Goal: Task Accomplishment & Management: Use online tool/utility

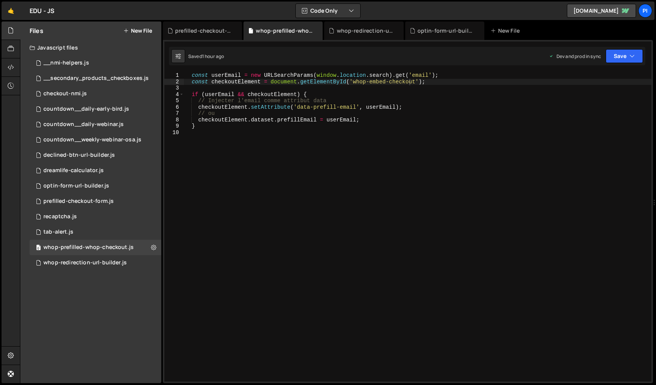
click at [319, 148] on div "const userEmail = new URLSearchParams ( window . location . search ) . get ( 'e…" at bounding box center [418, 233] width 468 height 322
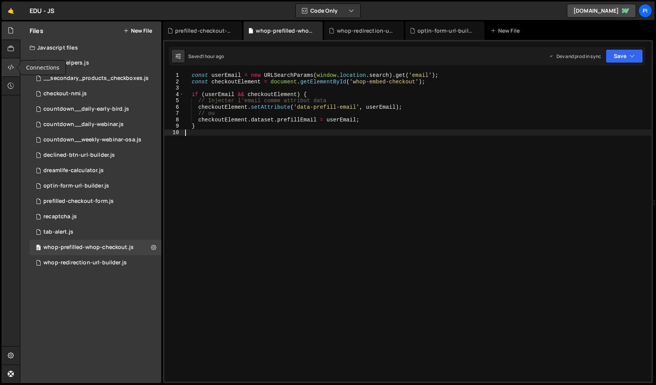
click at [8, 70] on icon at bounding box center [11, 67] width 6 height 8
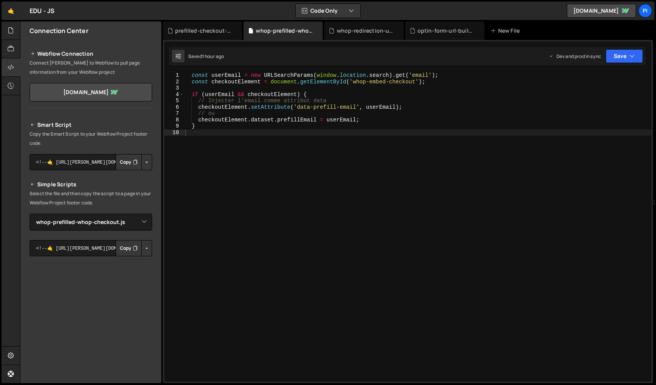
click at [142, 256] on button "Button group with nested dropdown" at bounding box center [146, 248] width 11 height 16
click at [134, 270] on link "Copy Production js" at bounding box center [120, 273] width 64 height 11
click at [340, 108] on div "const userEmail = new URLSearchParams ( window . location . search ) . get ( 'e…" at bounding box center [418, 233] width 468 height 322
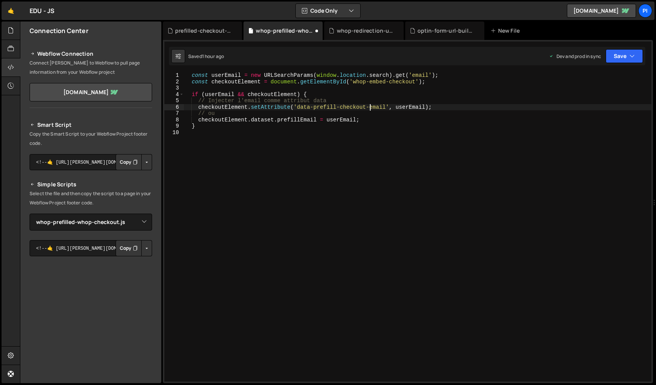
scroll to position [0, 13]
click at [638, 56] on button "Save" at bounding box center [624, 56] width 37 height 14
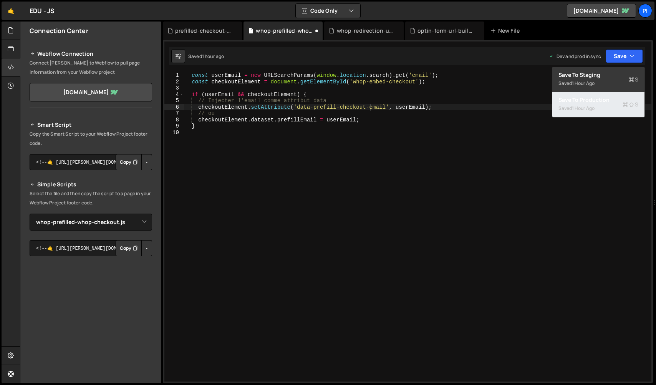
click at [613, 99] on div "Save to Production S" at bounding box center [598, 100] width 80 height 8
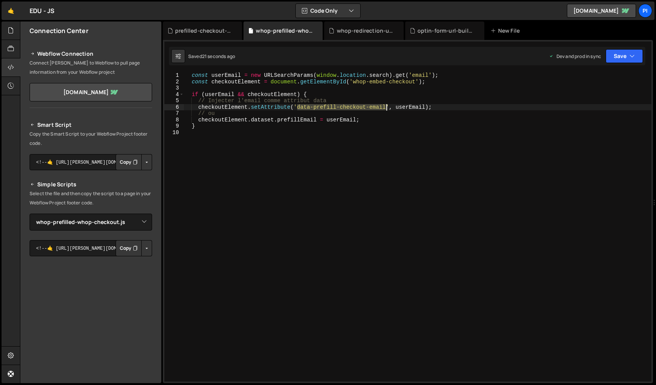
drag, startPoint x: 298, startPoint y: 108, endPoint x: 386, endPoint y: 108, distance: 88.3
click at [386, 108] on div "const userEmail = new URLSearchParams ( window . location . search ) . get ( 'e…" at bounding box center [418, 233] width 468 height 322
paste textarea "whop-checkout-prefill"
type textarea "checkoutElement.setAttribute('data-whop-checkout-prefill-email', userEmail);"
click at [634, 54] on icon "button" at bounding box center [631, 56] width 5 height 8
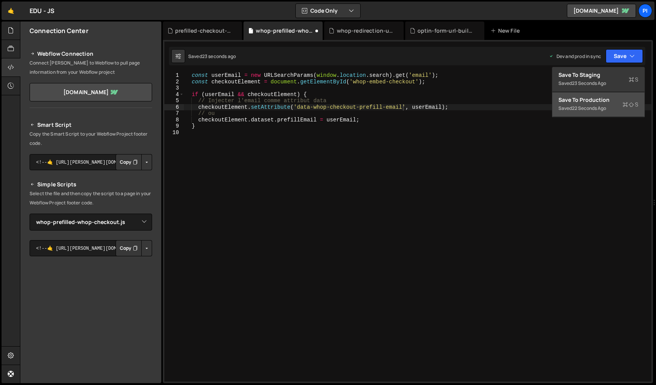
click at [606, 94] on button "Save to Production S Saved 22 seconds ago" at bounding box center [598, 104] width 92 height 25
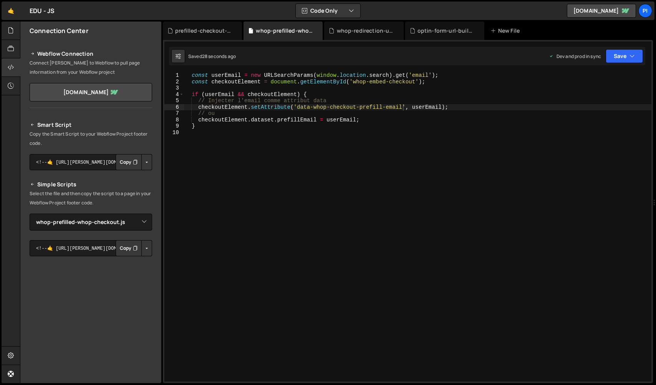
click at [143, 246] on button "Button group with nested dropdown" at bounding box center [146, 248] width 11 height 16
click at [99, 273] on link "Copy Production js" at bounding box center [120, 273] width 64 height 11
click at [14, 31] on div at bounding box center [11, 31] width 19 height 18
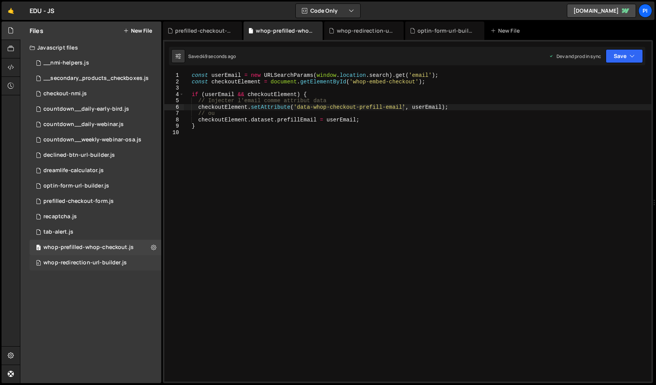
click at [82, 265] on div "whop-redirection-url-builder.js" at bounding box center [84, 262] width 83 height 7
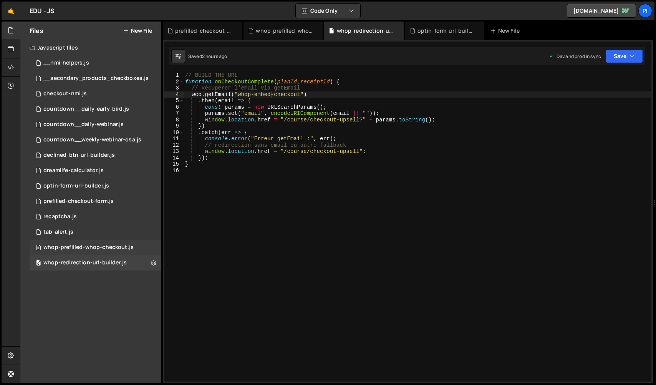
click at [87, 248] on div "whop-prefilled-whop-checkout.js" at bounding box center [88, 247] width 90 height 7
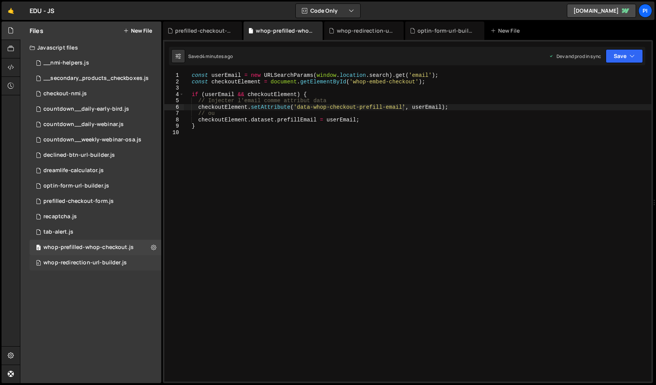
click at [89, 265] on div "whop-redirection-url-builder.js" at bounding box center [84, 262] width 83 height 7
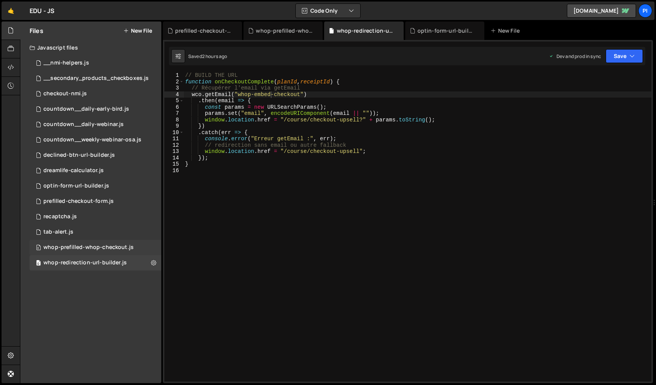
click at [109, 243] on div "0 whop-prefilled-whop-checkout.js 0" at bounding box center [96, 247] width 132 height 15
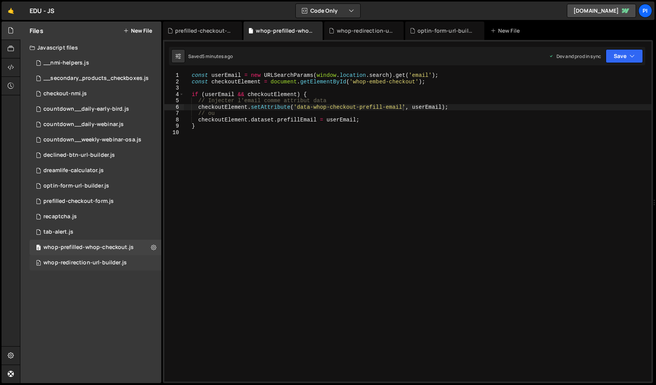
click at [113, 258] on div "0 whop-redirection-url-builder.js 0" at bounding box center [96, 262] width 132 height 15
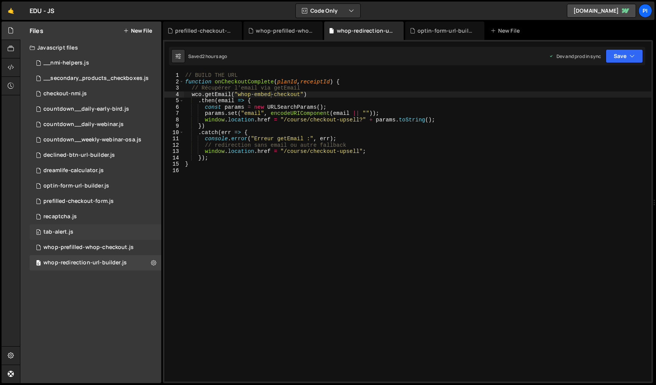
click at [112, 231] on div "0 tab-alert.js 0" at bounding box center [96, 231] width 132 height 15
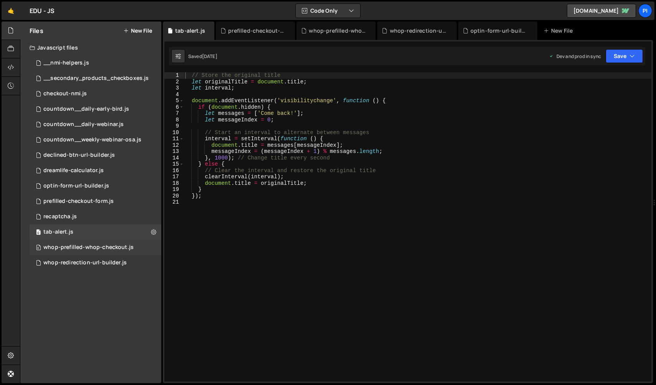
click at [114, 245] on div "whop-prefilled-whop-checkout.js" at bounding box center [88, 247] width 90 height 7
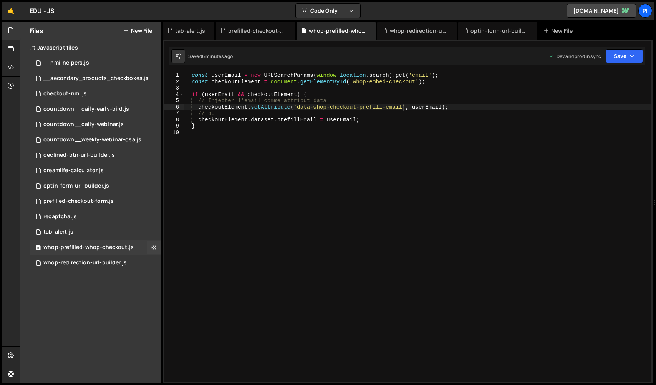
click at [113, 251] on div "0 whop-prefilled-whop-checkout.js 0" at bounding box center [96, 247] width 132 height 15
click at [113, 258] on div "0 whop-redirection-url-builder.js 0" at bounding box center [96, 262] width 132 height 15
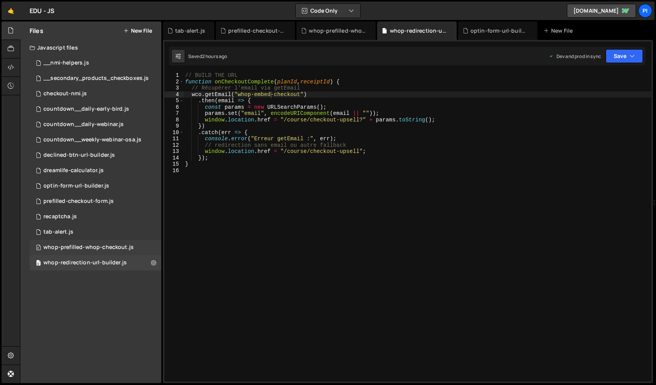
click at [117, 245] on div "whop-prefilled-whop-checkout.js" at bounding box center [88, 247] width 90 height 7
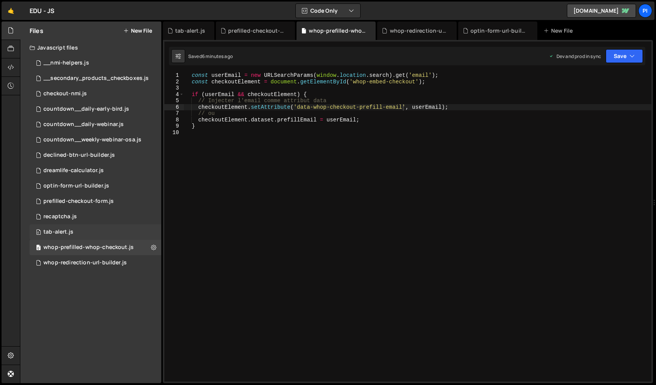
click at [116, 228] on div "0 tab-alert.js 0" at bounding box center [96, 231] width 132 height 15
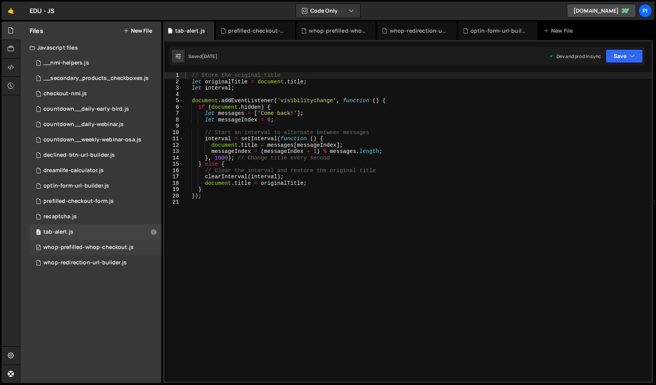
click at [117, 243] on div "0 whop-prefilled-whop-checkout.js 0" at bounding box center [96, 247] width 132 height 15
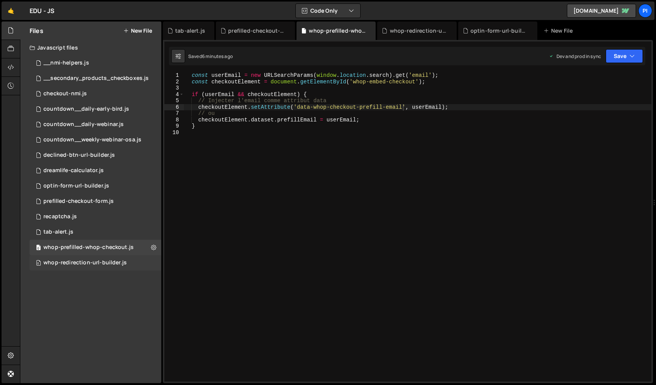
click at [79, 266] on div "0 whop-redirection-url-builder.js 0" at bounding box center [96, 262] width 132 height 15
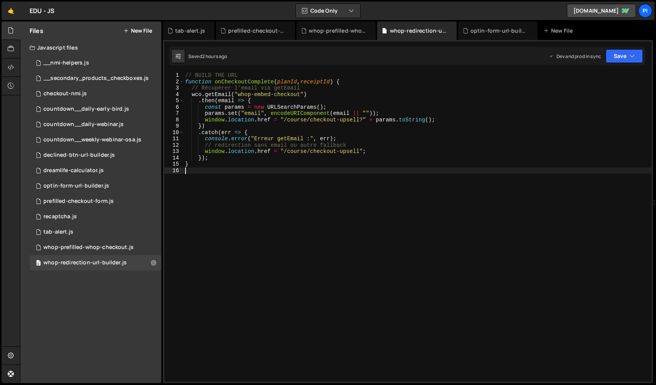
click at [344, 199] on div "// BUILD THE URL function onCheckoutComplete ( planId , receiptId ) { // Récupé…" at bounding box center [418, 233] width 468 height 322
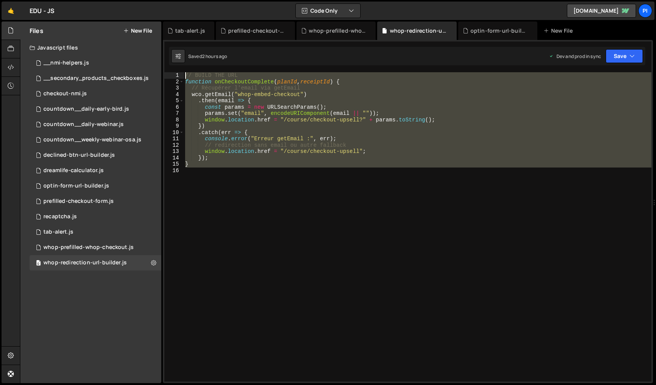
drag, startPoint x: 352, startPoint y: 196, endPoint x: 120, endPoint y: 42, distance: 278.6
click at [120, 42] on div "Files New File Javascript files 0 __nmi-helpers.js 0 0 __secondary_products_che…" at bounding box center [338, 203] width 636 height 362
click at [93, 190] on div "0 optin-form-url-builder.js 0" at bounding box center [96, 185] width 132 height 15
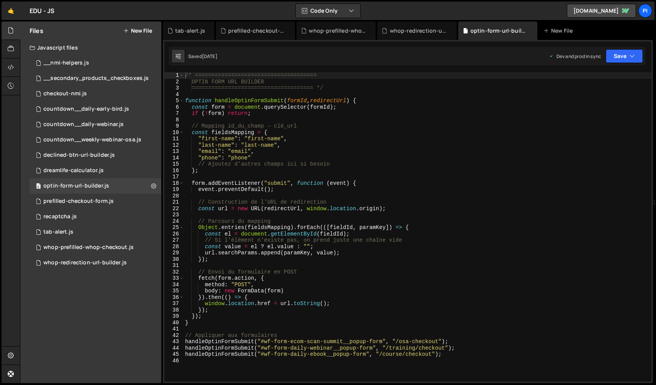
scroll to position [328, 0]
click at [107, 202] on div "prefilled-checkout-form.js" at bounding box center [78, 201] width 70 height 7
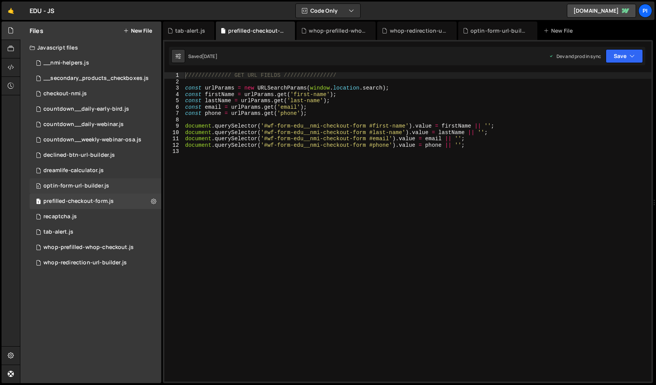
scroll to position [281, 0]
click at [110, 186] on div "0 optin-form-url-builder.js 0" at bounding box center [96, 185] width 132 height 15
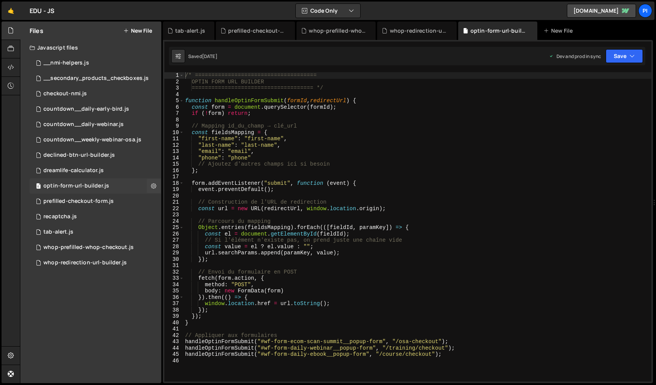
scroll to position [328, 0]
click at [94, 242] on div "0 whop-prefilled-whop-checkout.js 0" at bounding box center [96, 247] width 132 height 15
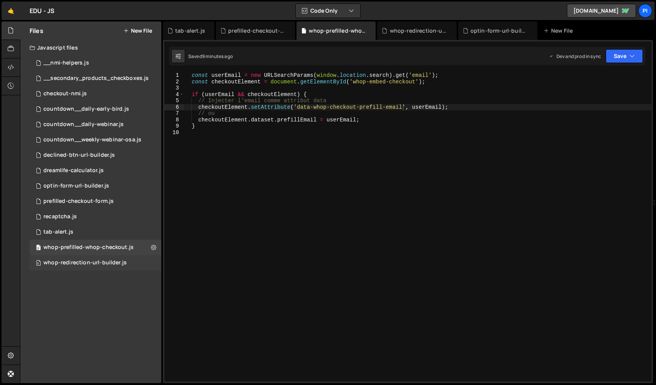
click at [116, 262] on div "whop-redirection-url-builder.js" at bounding box center [84, 262] width 83 height 7
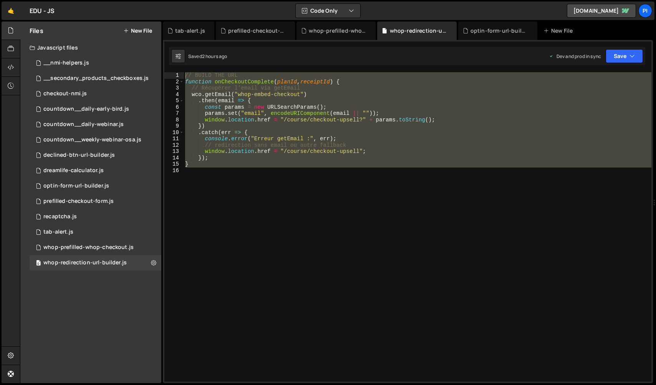
click at [371, 157] on div "// BUILD THE URL function onCheckoutComplete ( planId , receiptId ) { // Récupé…" at bounding box center [418, 226] width 468 height 309
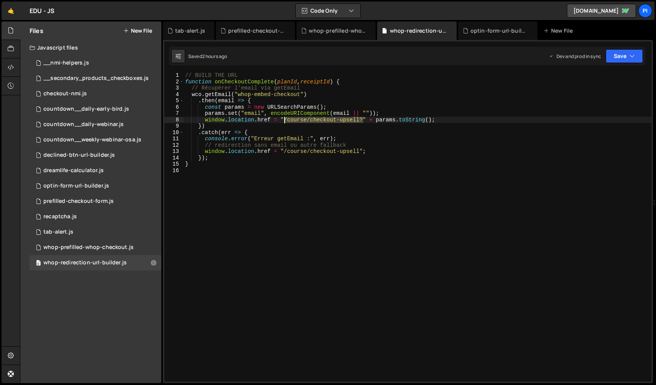
drag, startPoint x: 363, startPoint y: 121, endPoint x: 284, endPoint y: 120, distance: 79.1
click at [284, 120] on div "// BUILD THE URL function onCheckoutComplete ( planId , receiptId ) { // Récupé…" at bounding box center [418, 233] width 468 height 322
paste textarea "`/merci?email=${email || ""}`"
type textarea "window.location.href = "/course/checkout-upsell?" + params.toString();"
click at [387, 179] on div "// BUILD THE URL function onCheckoutComplete ( planId , receiptId ) { // Récupé…" at bounding box center [418, 233] width 468 height 322
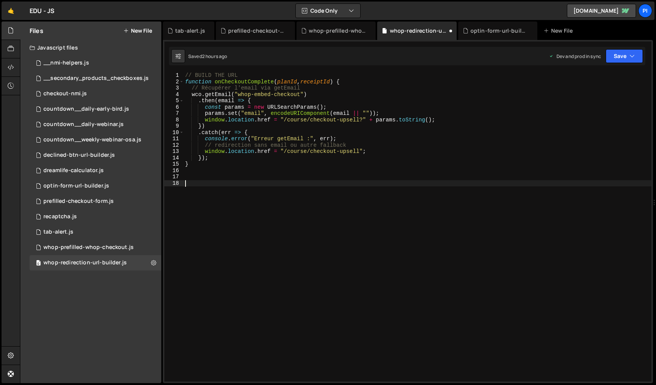
paste textarea "`/merci?email=${email || ""}`"
type textarea "`/merci?email=${email || ""}`"
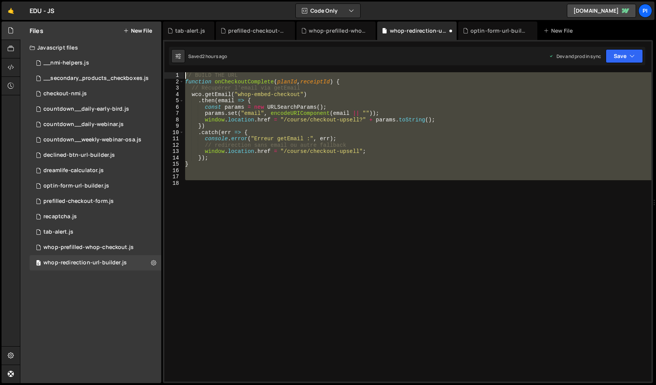
drag, startPoint x: 242, startPoint y: 193, endPoint x: 144, endPoint y: 6, distance: 211.3
click at [144, 6] on div "Hold on a sec... Are you certain you wish to leave this page? Any changes you'v…" at bounding box center [328, 192] width 656 height 385
type textarea "// BUILD THE URL function onCheckoutComplete(planId, receiptId) {"
click at [261, 200] on div "// BUILD THE URL function onCheckoutComplete ( planId , receiptId ) { // Récupé…" at bounding box center [418, 226] width 468 height 309
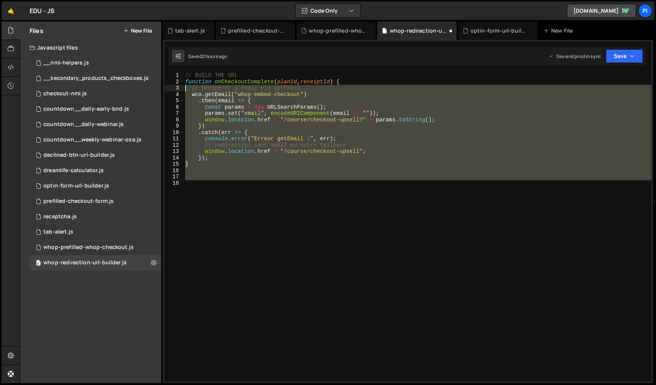
drag, startPoint x: 266, startPoint y: 190, endPoint x: 178, endPoint y: 84, distance: 137.7
click at [178, 84] on div "1 2 3 4 5 6 7 8 9 10 11 12 13 14 15 16 17 18 // BUILD THE URL function onChecko…" at bounding box center [407, 226] width 487 height 309
type textarea "function onCheckoutComplete(planId, receiptId) { // Récupérer l'email via getEm…"
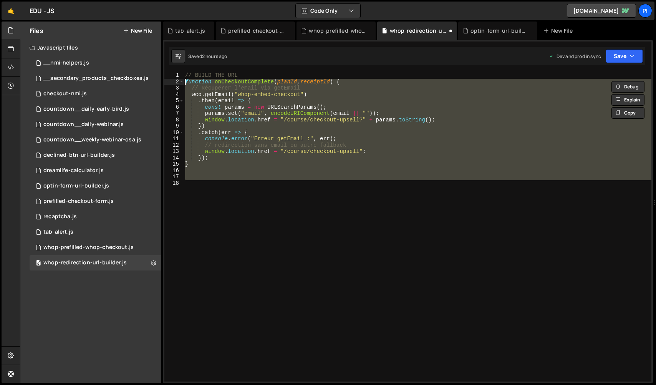
paste textarea
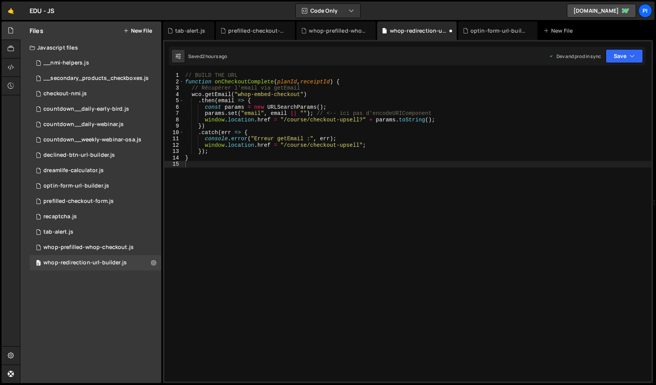
click at [620, 48] on div "Saved 2 hours ago Dev and prod in sync Upgrade to Edit Save Save to Staging S S…" at bounding box center [407, 56] width 476 height 18
click at [617, 58] on button "Save" at bounding box center [624, 56] width 37 height 14
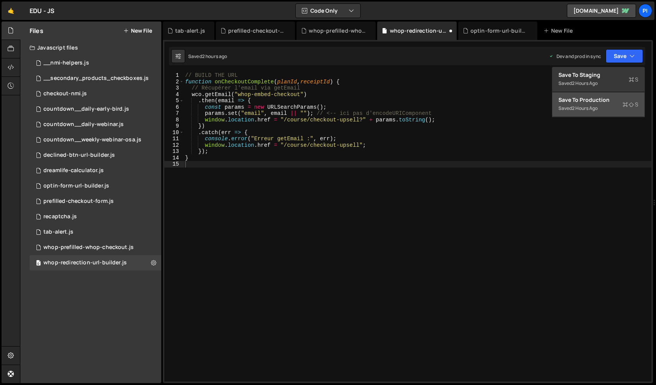
click at [600, 98] on div "Save to Production S" at bounding box center [598, 100] width 80 height 8
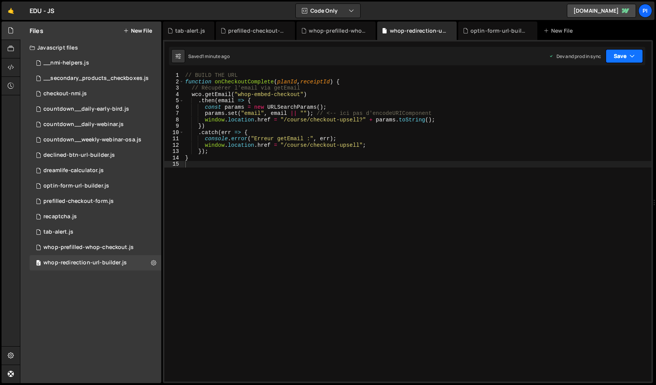
click at [611, 56] on button "Save" at bounding box center [624, 56] width 37 height 14
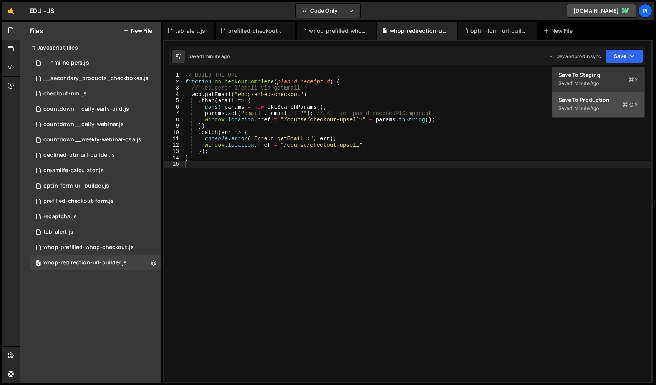
click at [572, 111] on div "Saved 1 minute ago" at bounding box center [598, 108] width 80 height 9
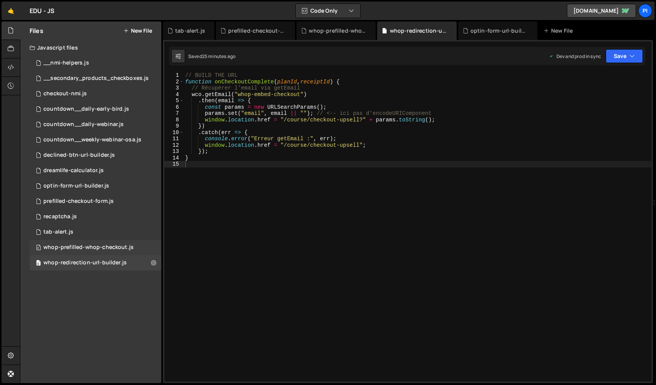
click at [91, 244] on div "whop-prefilled-whop-checkout.js" at bounding box center [88, 247] width 90 height 7
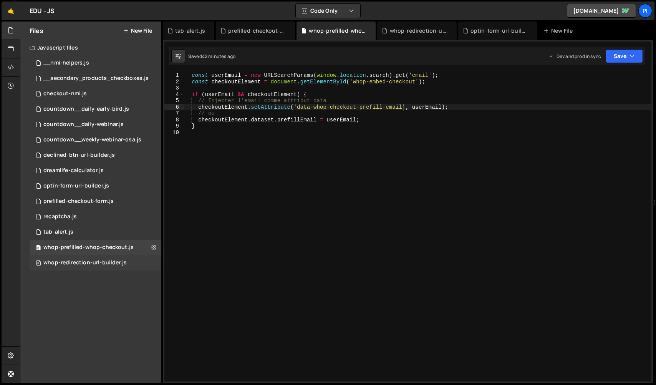
click at [116, 261] on div "whop-redirection-url-builder.js" at bounding box center [84, 262] width 83 height 7
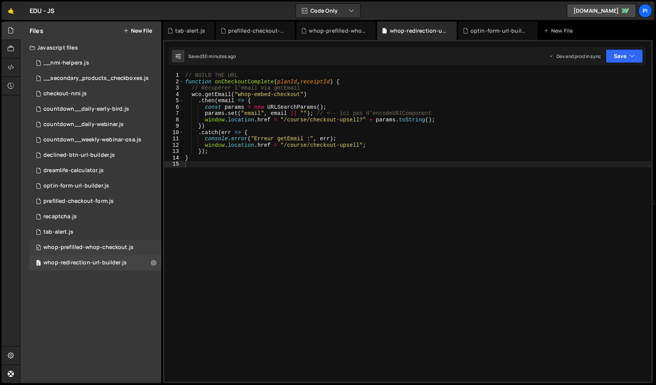
click at [120, 247] on div "whop-prefilled-whop-checkout.js" at bounding box center [88, 247] width 90 height 7
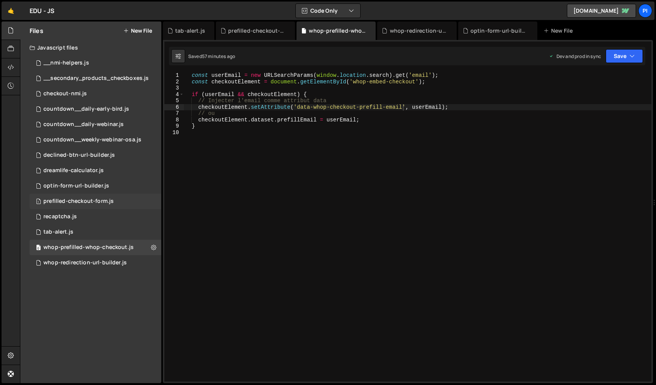
click at [95, 200] on div "prefilled-checkout-form.js" at bounding box center [78, 201] width 70 height 7
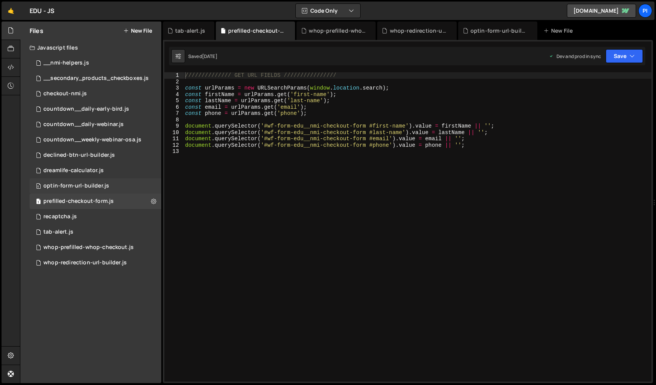
scroll to position [281, 0]
click at [98, 179] on div "0 optin-form-url-builder.js 0" at bounding box center [96, 185] width 132 height 15
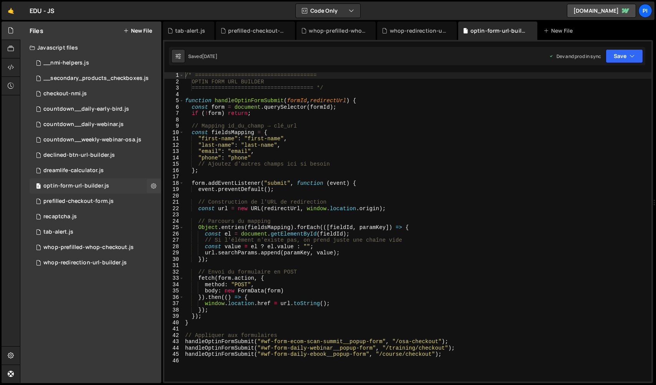
scroll to position [328, 0]
click at [97, 192] on div "0 optin-form-url-builder.js 0" at bounding box center [96, 185] width 132 height 15
click at [98, 199] on div "prefilled-checkout-form.js" at bounding box center [78, 201] width 70 height 7
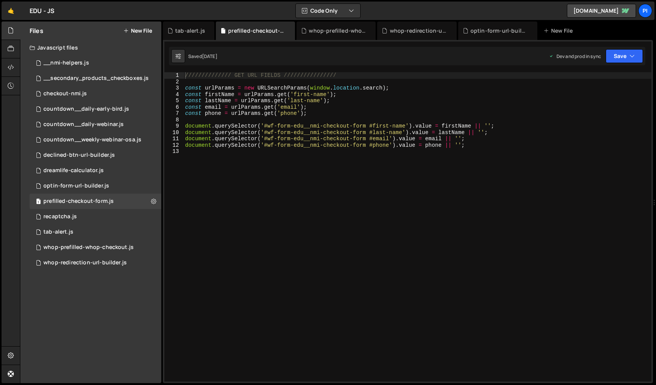
scroll to position [281, 0]
